Goal: Information Seeking & Learning: Learn about a topic

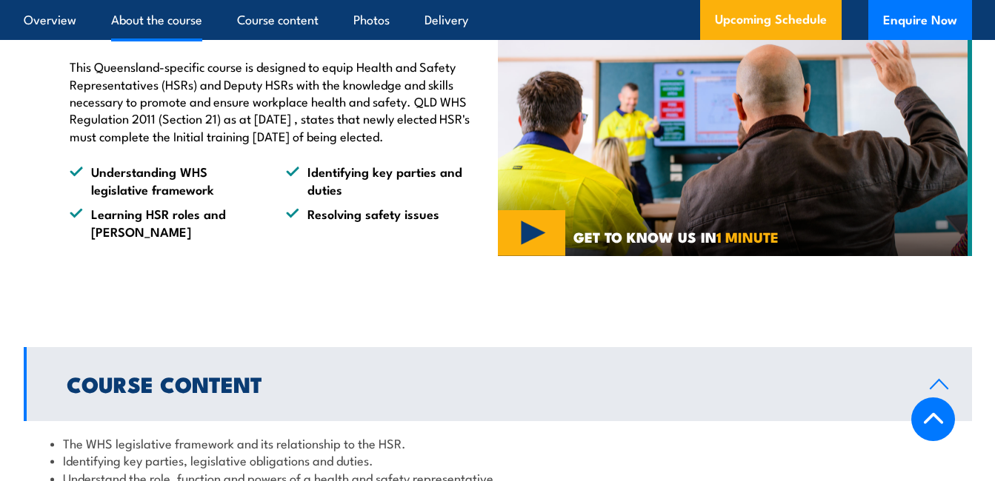
scroll to position [1259, 0]
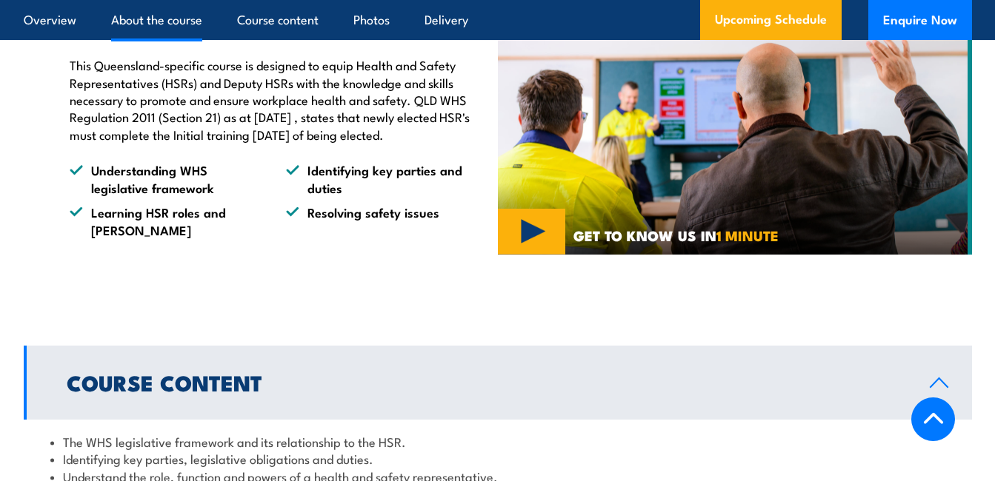
click at [518, 223] on img at bounding box center [735, 127] width 474 height 256
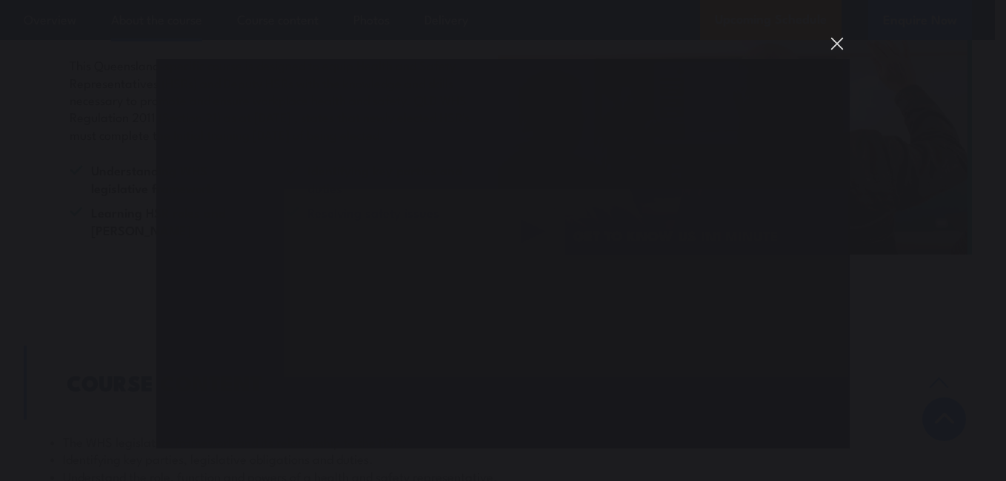
click at [835, 41] on button "You can close this modal content with the ESC key" at bounding box center [836, 43] width 25 height 25
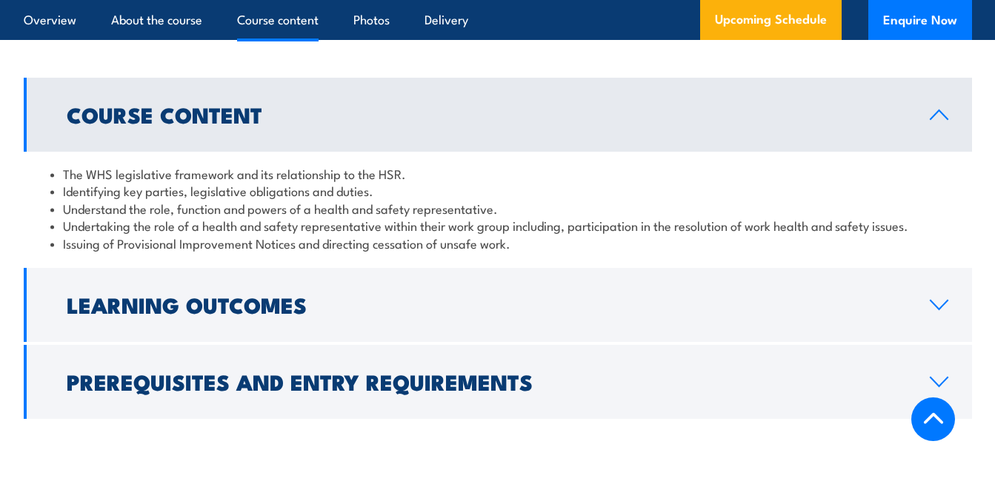
scroll to position [1555, 0]
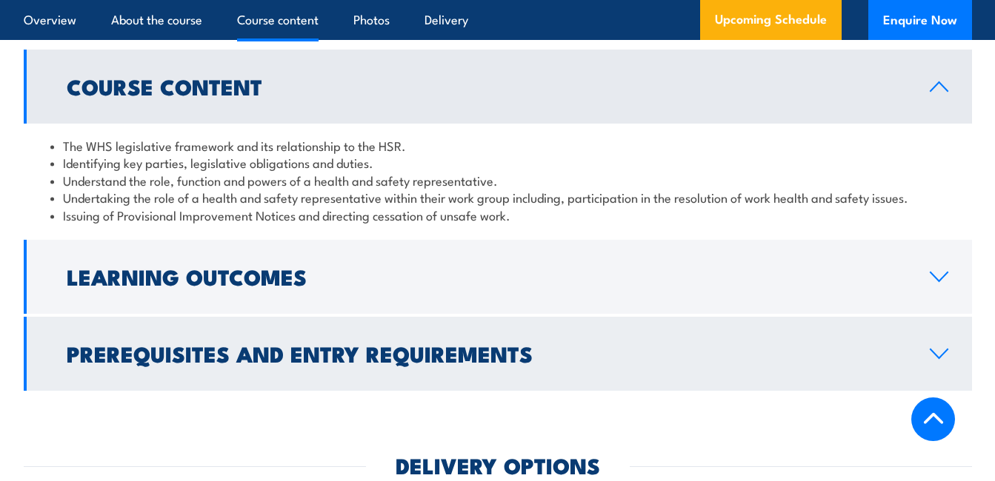
click at [193, 344] on h2 "Prerequisites and Entry Requirements" at bounding box center [486, 353] width 839 height 19
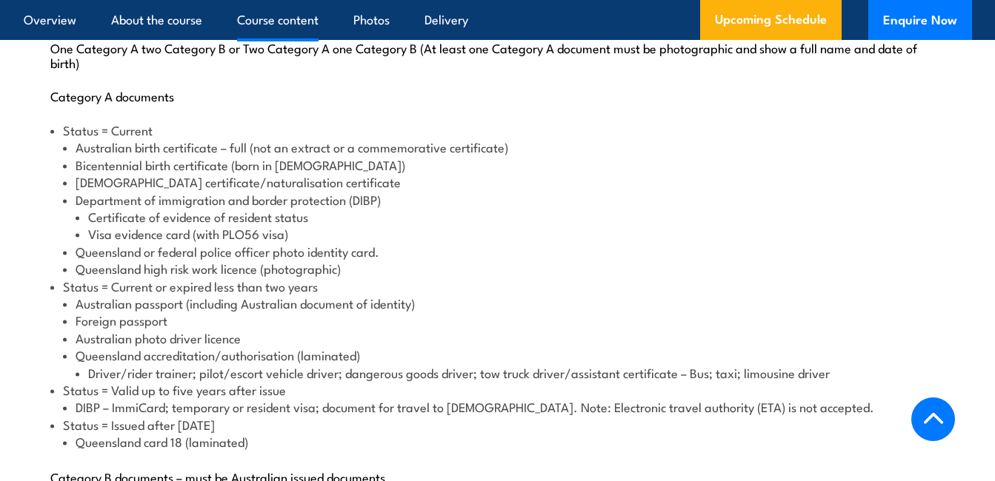
scroll to position [1926, 0]
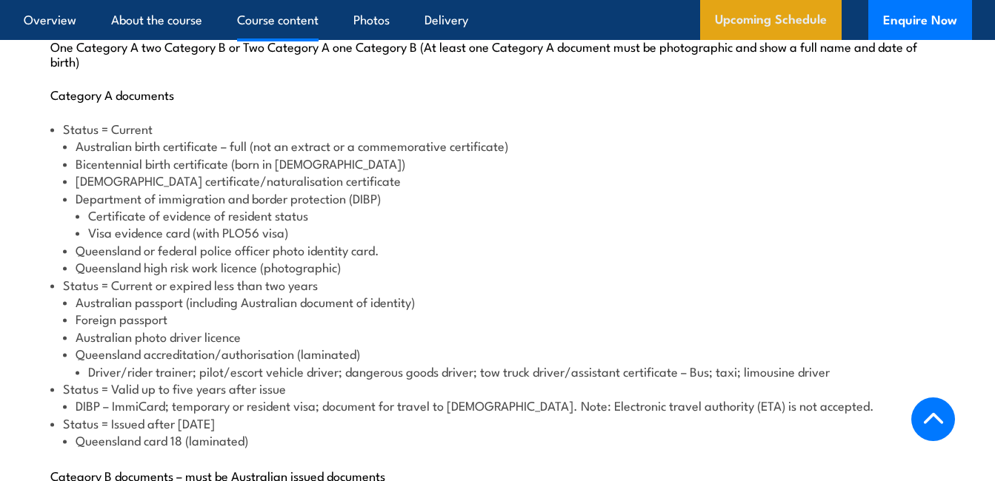
click at [776, 13] on link "Upcoming Schedule" at bounding box center [770, 20] width 141 height 40
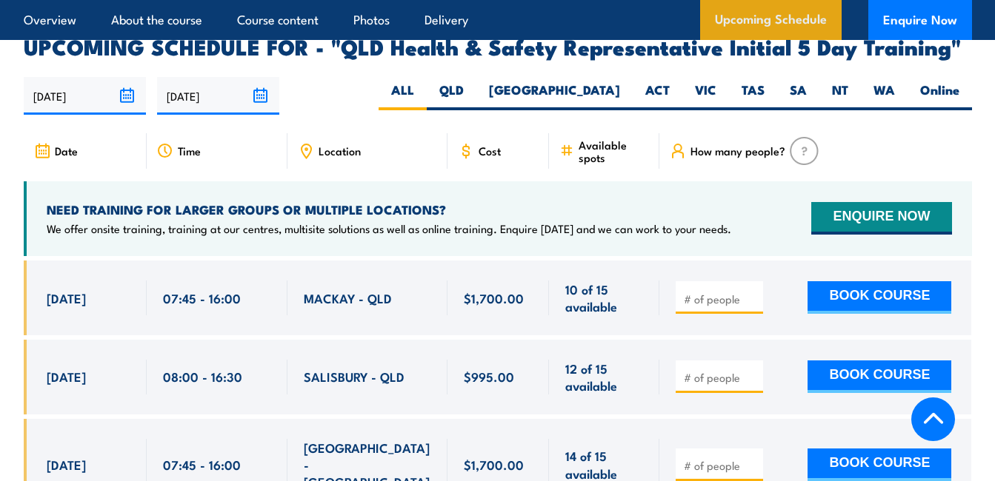
scroll to position [3345, 0]
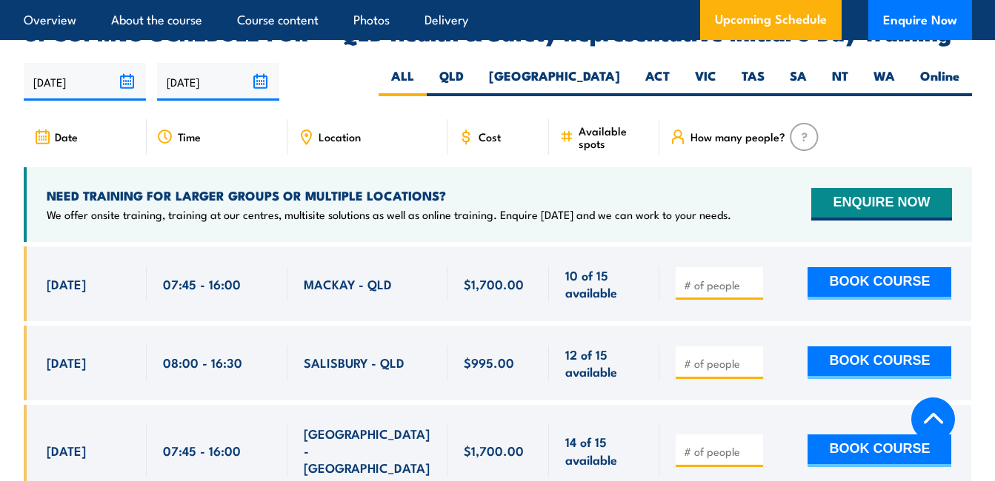
click at [341, 130] on span "Location" at bounding box center [339, 136] width 42 height 13
click at [310, 130] on icon at bounding box center [306, 136] width 10 height 13
click at [476, 67] on label "QLD" at bounding box center [452, 81] width 50 height 29
click at [473, 67] on input "QLD" at bounding box center [469, 72] width 10 height 10
radio input "true"
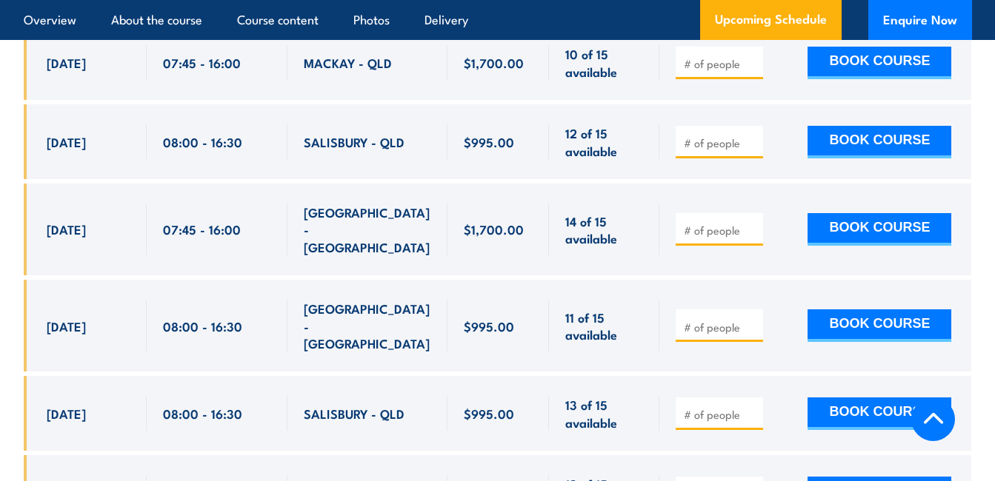
scroll to position [2829, 0]
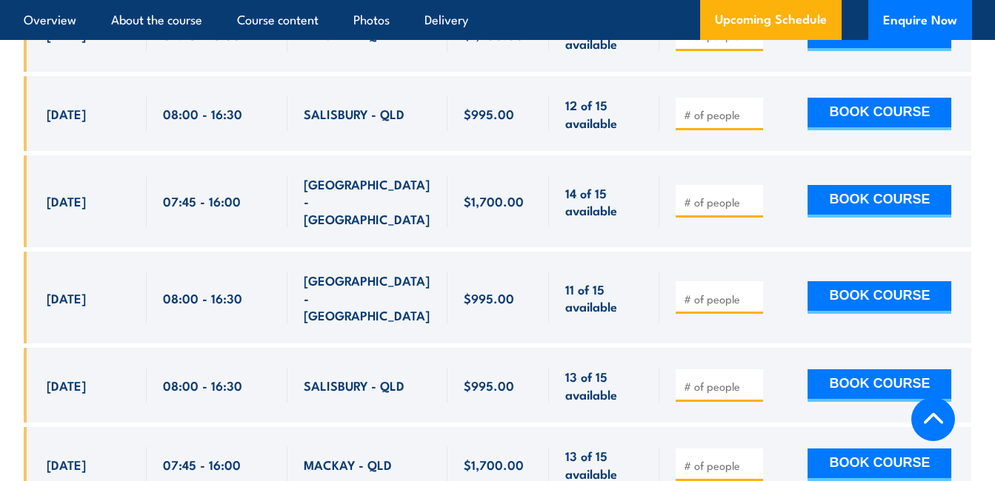
click at [429, 447] on div "MACKAY - QLD" at bounding box center [367, 464] width 127 height 35
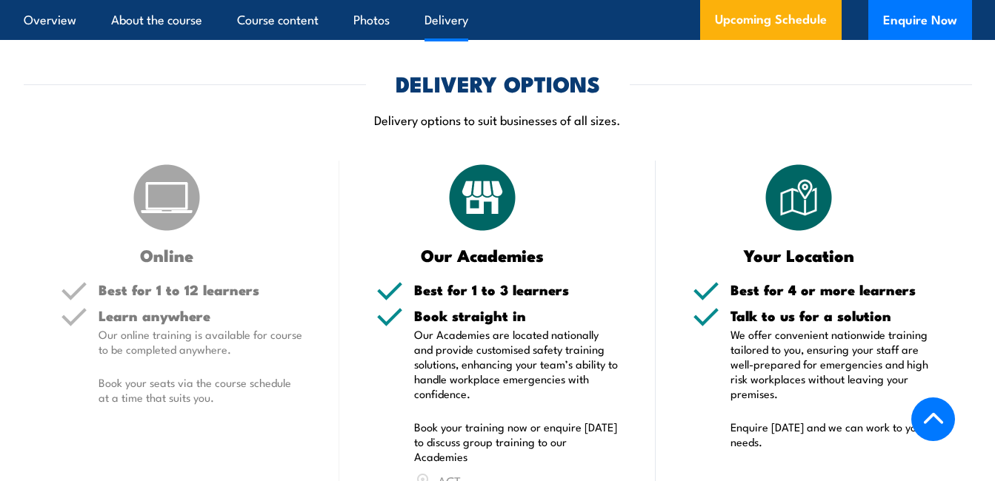
scroll to position [2015, 0]
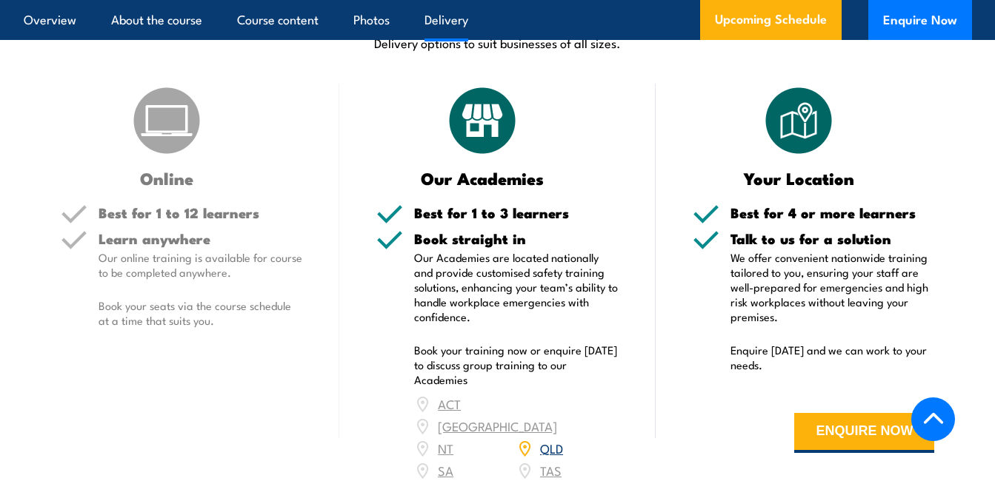
click at [304, 361] on div "Online Best for 1 to 12 learners Learn anywhere Our online training is availabl…" at bounding box center [182, 303] width 316 height 439
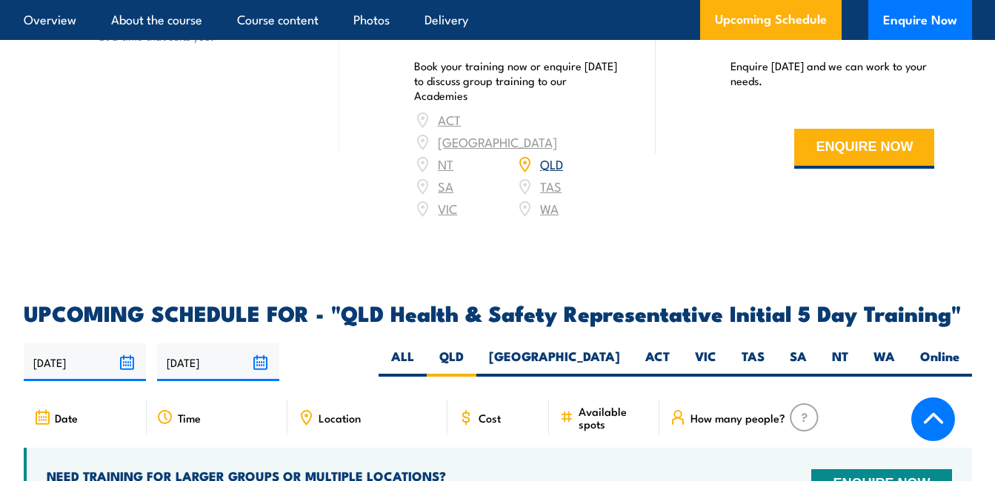
scroll to position [2385, 0]
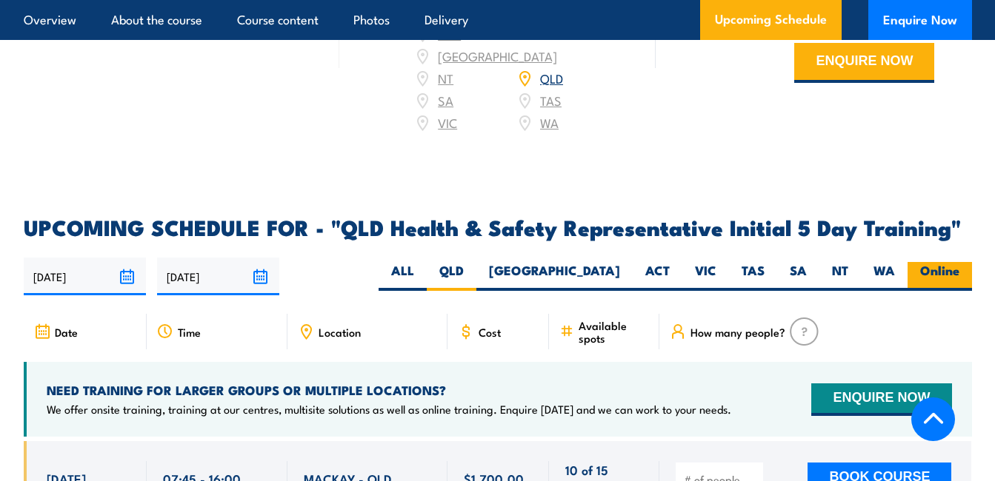
click at [952, 262] on label "Online" at bounding box center [939, 276] width 64 height 29
click at [959, 262] on input "Online" at bounding box center [964, 267] width 10 height 10
radio input "true"
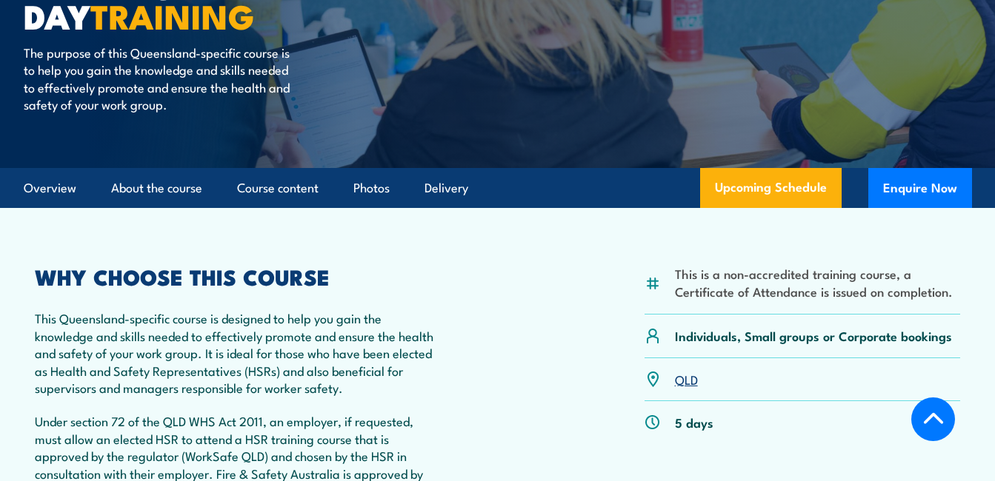
scroll to position [210, 0]
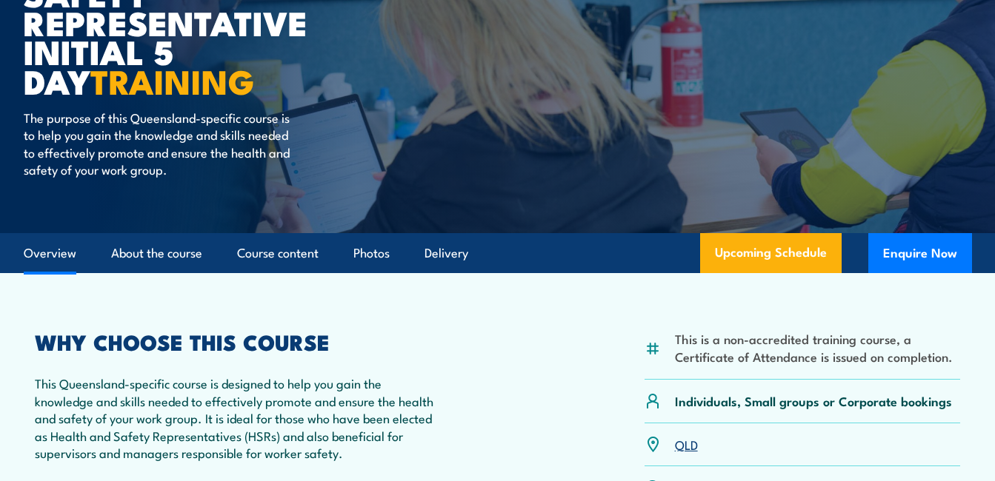
click at [56, 252] on link "Overview" at bounding box center [50, 253] width 53 height 39
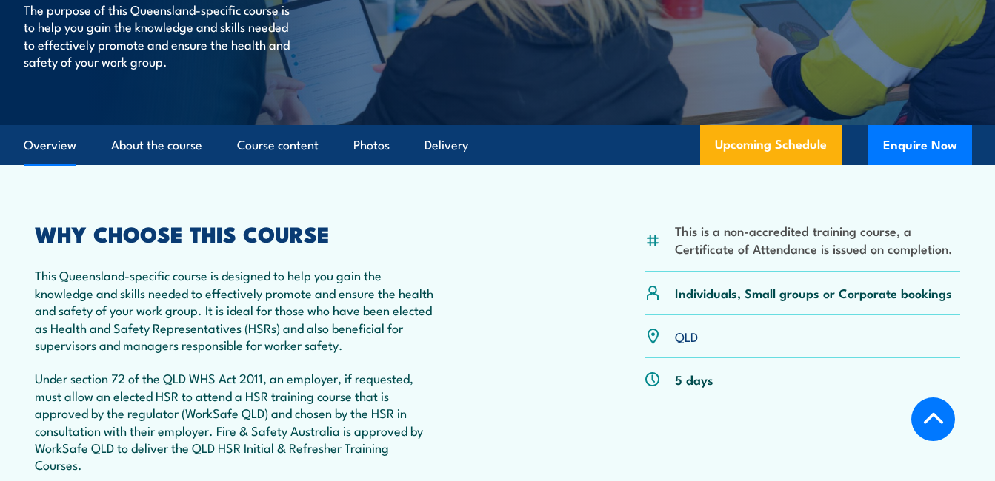
scroll to position [317, 0]
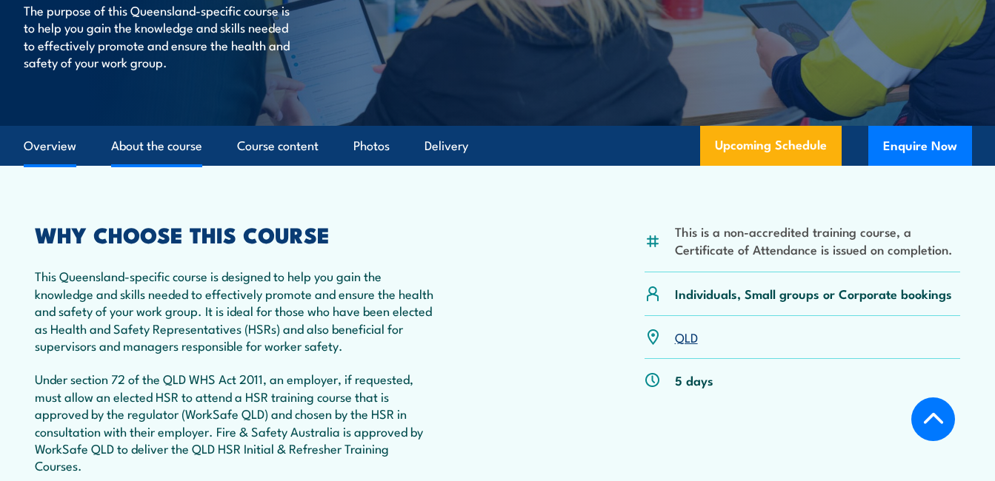
click at [155, 149] on link "About the course" at bounding box center [156, 146] width 91 height 39
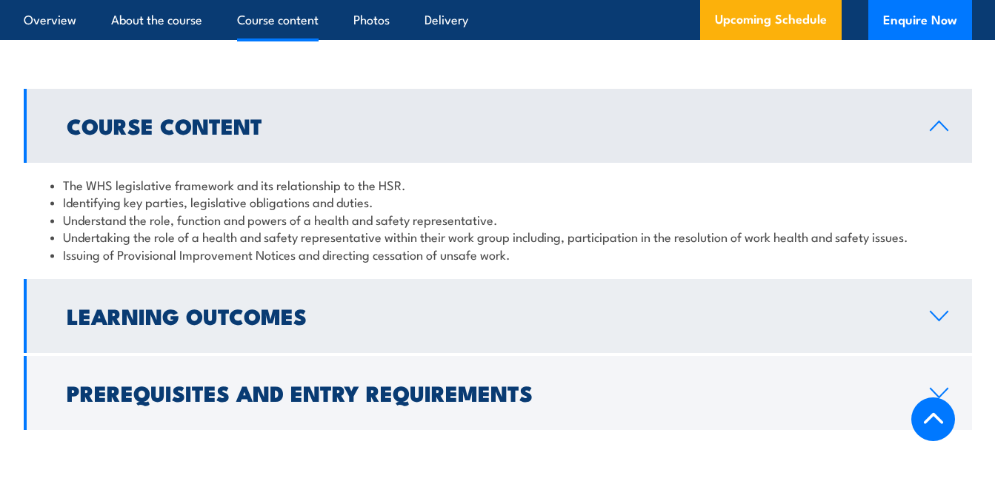
scroll to position [1738, 0]
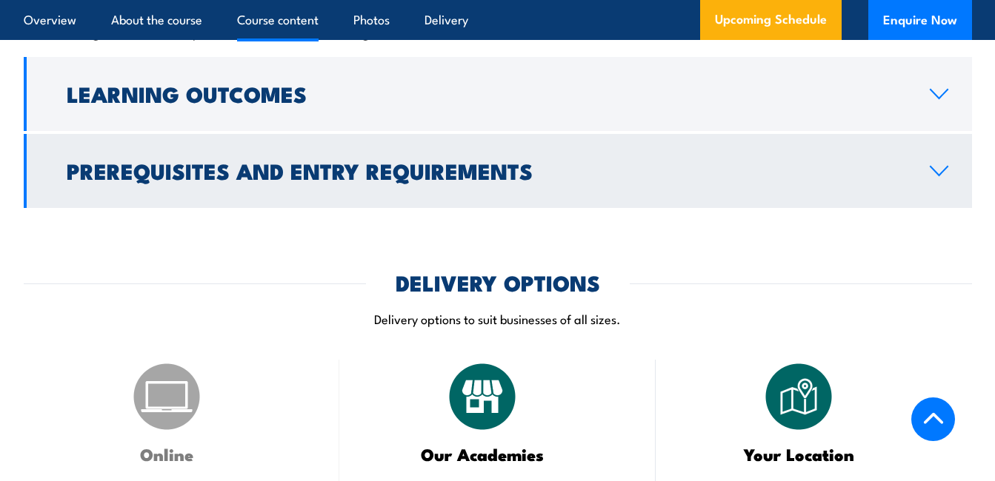
click at [180, 168] on h2 "Prerequisites and Entry Requirements" at bounding box center [486, 170] width 839 height 19
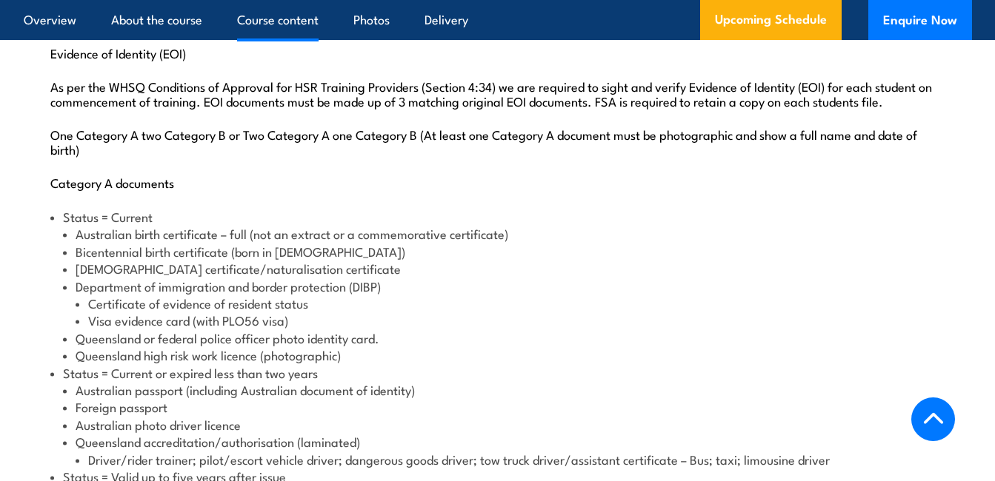
scroll to position [1686, 0]
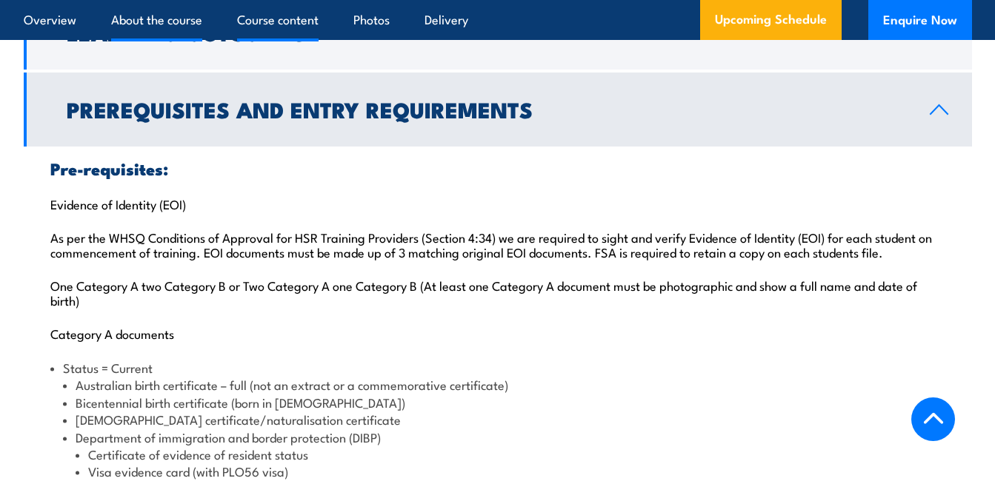
click at [185, 27] on link "About the course" at bounding box center [156, 19] width 91 height 39
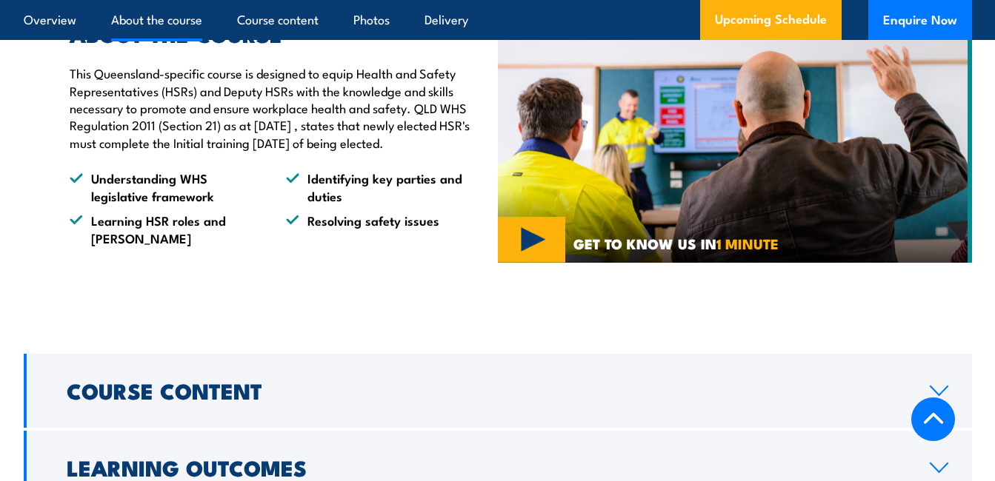
scroll to position [1220, 0]
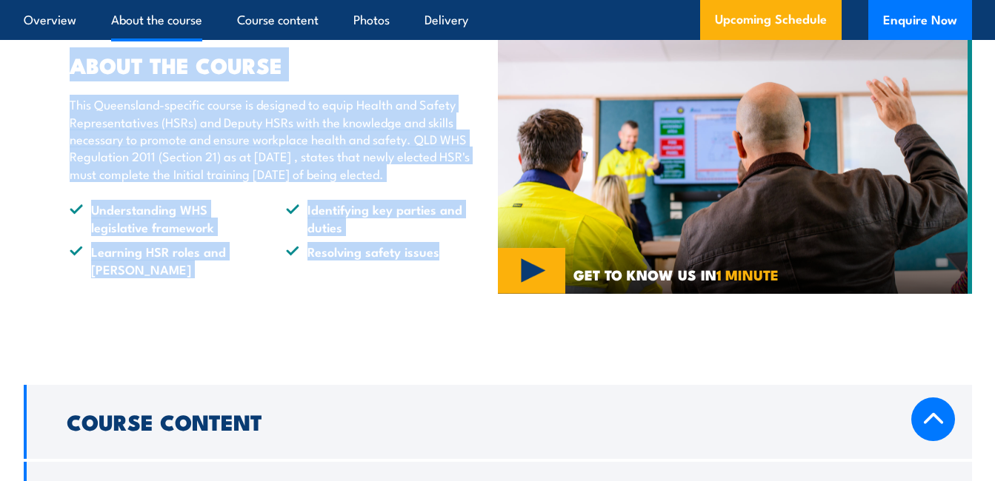
drag, startPoint x: 69, startPoint y: 64, endPoint x: 453, endPoint y: 293, distance: 446.4
click at [453, 293] on div "ABOUT THE COURSE This Queensland-specific course is designed to equip Health an…" at bounding box center [261, 166] width 474 height 297
copy div "ABOUT THE COURSE This Queensland-specific course is designed to equip Health an…"
click at [345, 231] on li "Identifying key parties and duties" at bounding box center [381, 218] width 190 height 35
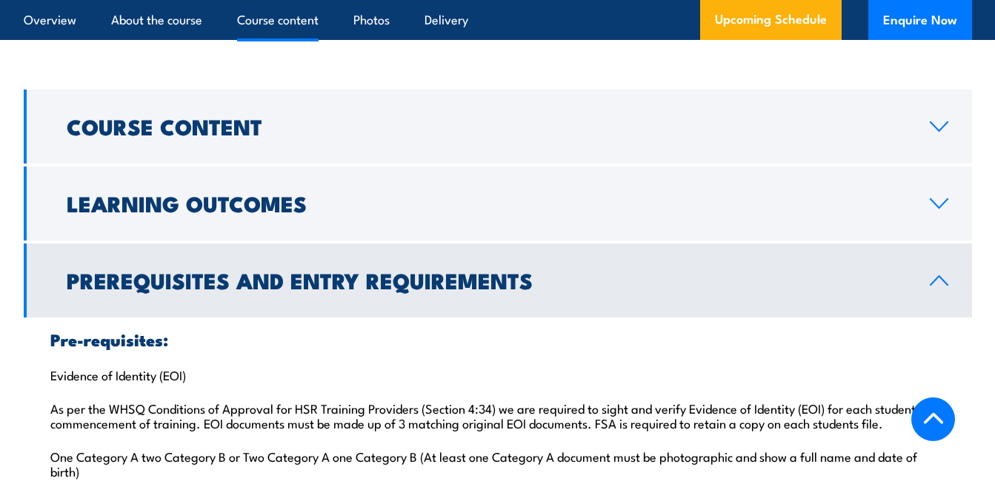
scroll to position [1516, 0]
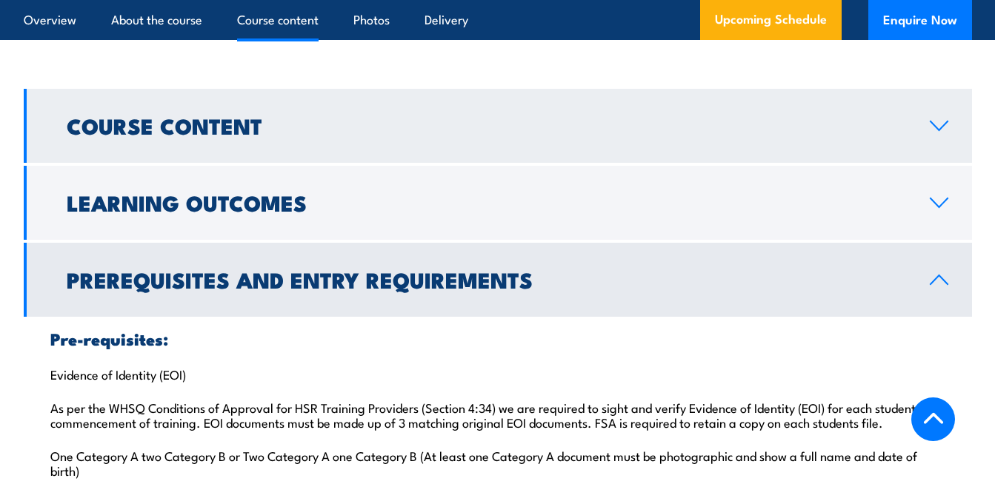
click at [933, 125] on icon at bounding box center [938, 125] width 17 height 9
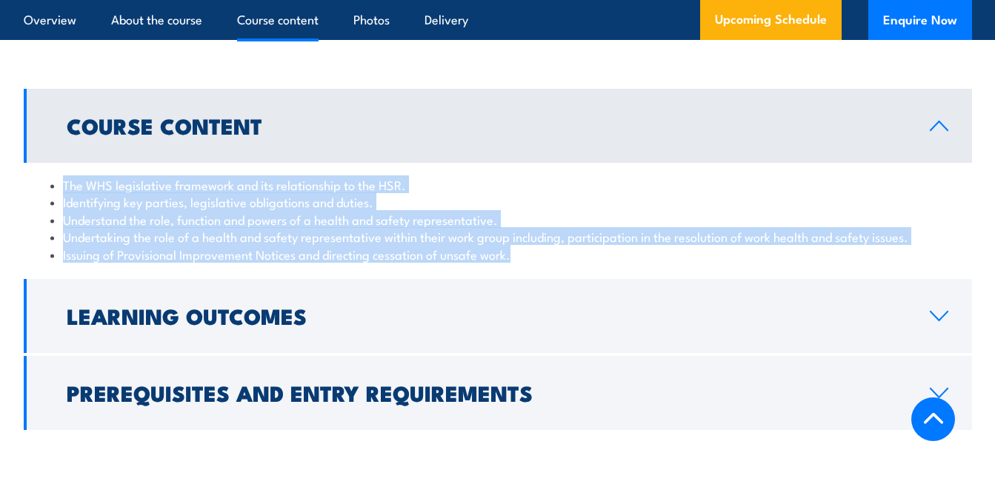
drag, startPoint x: 43, startPoint y: 183, endPoint x: 587, endPoint y: 261, distance: 549.2
click at [587, 261] on div "The WHS legislative framework and its relationship to the HSR. Identifying key …" at bounding box center [498, 219] width 948 height 113
copy ul "The WHS legislative framework and its relationship to the HSR. Identifying key …"
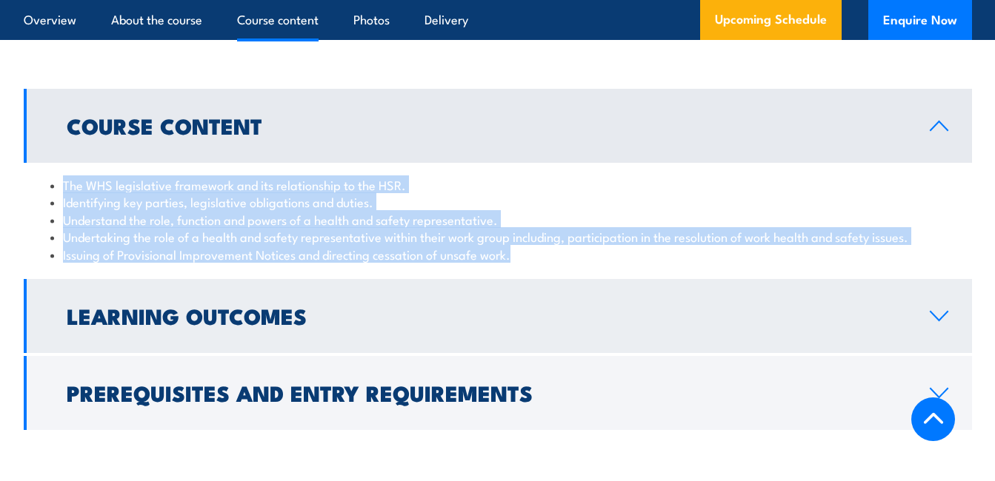
click at [929, 315] on icon at bounding box center [939, 316] width 20 height 12
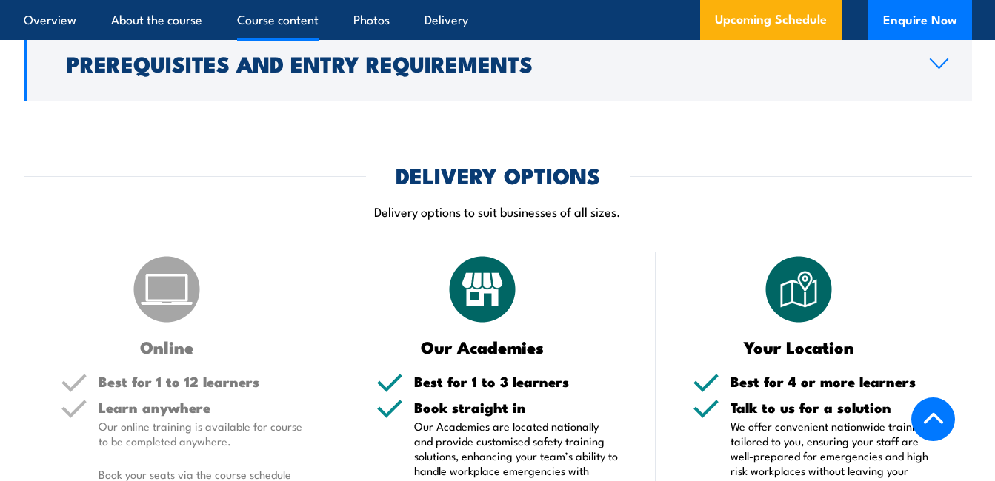
scroll to position [1590, 0]
